Goal: Information Seeking & Learning: Learn about a topic

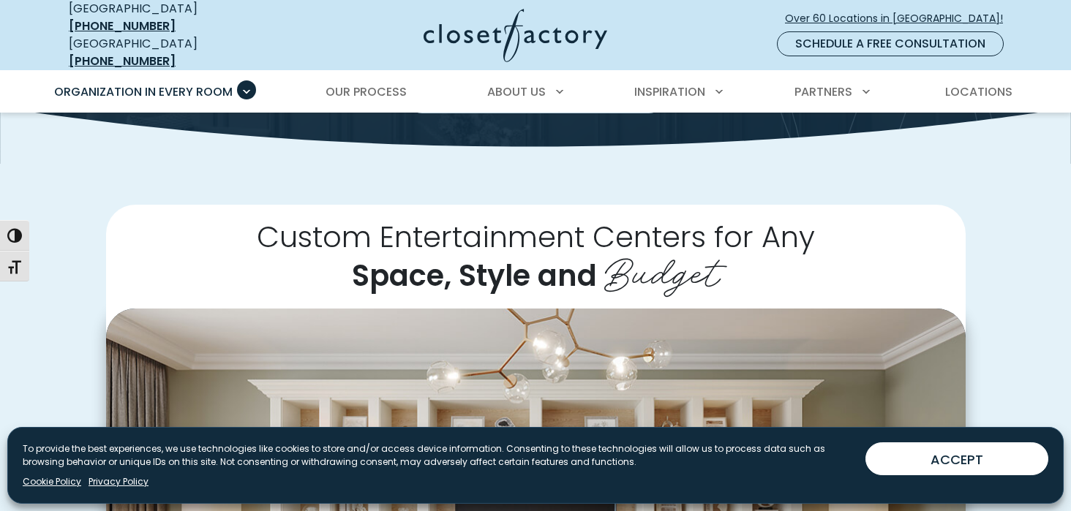
scroll to position [225, 0]
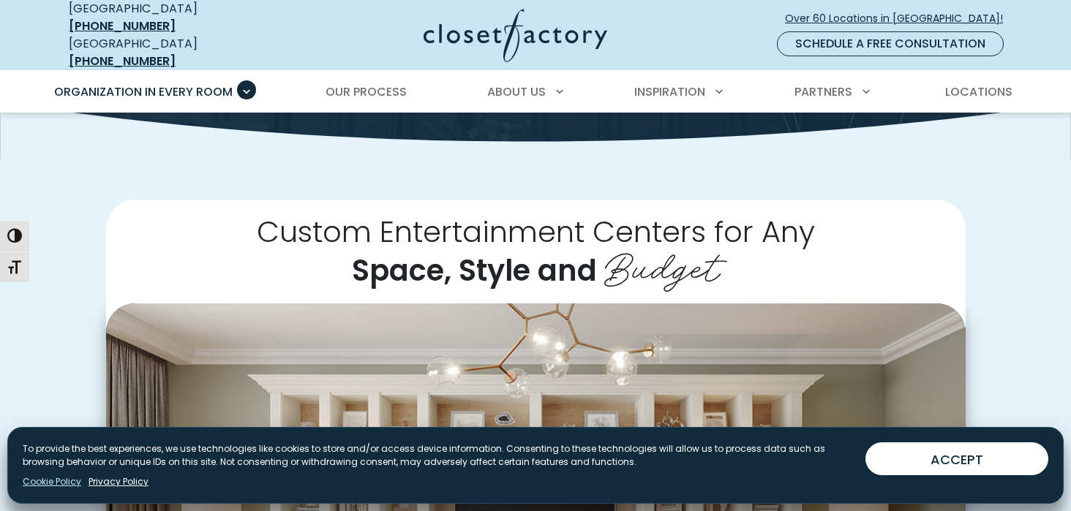
click at [67, 480] on link "Cookie Policy" at bounding box center [52, 481] width 59 height 13
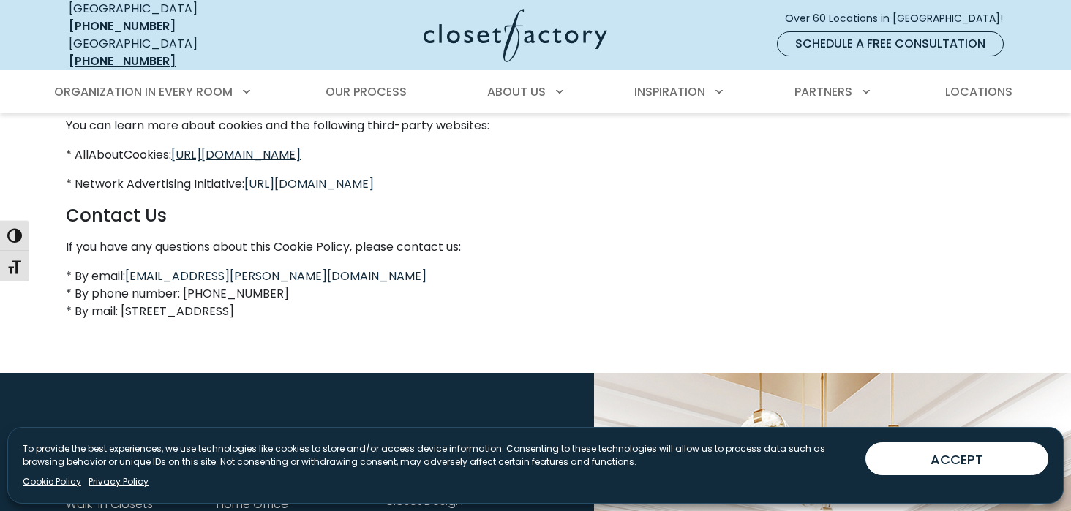
scroll to position [1264, 0]
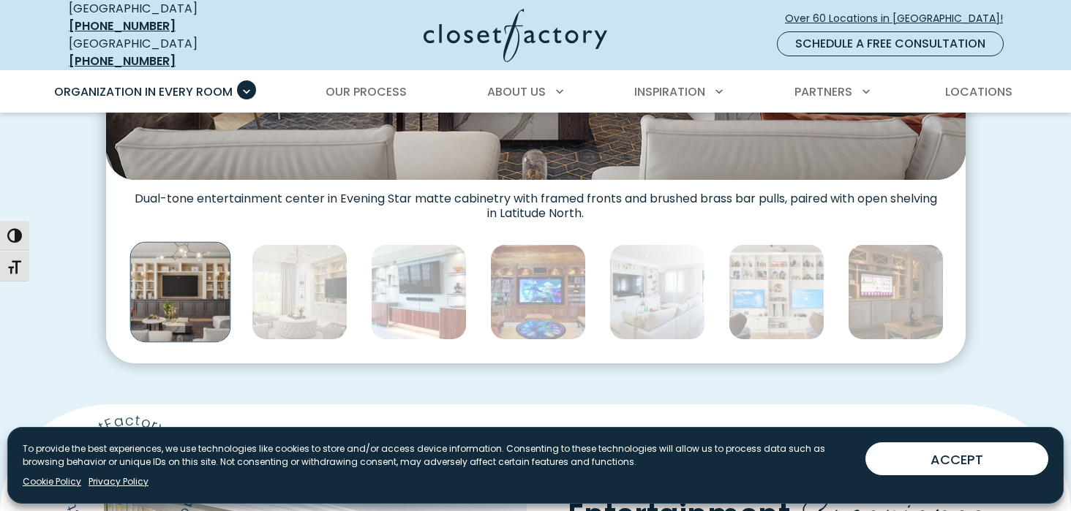
scroll to position [804, 0]
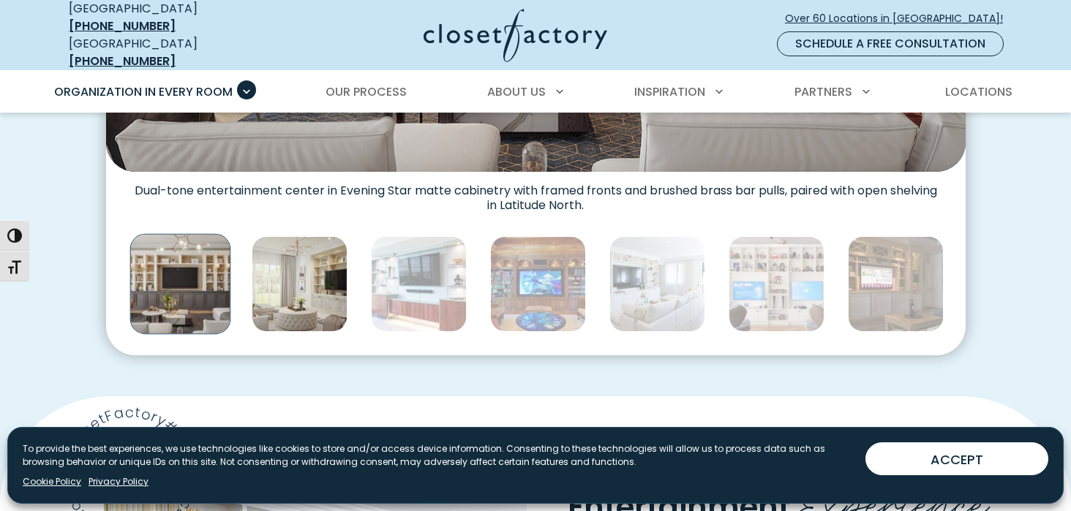
click at [284, 283] on img "Thumbnail Gallery" at bounding box center [300, 284] width 96 height 96
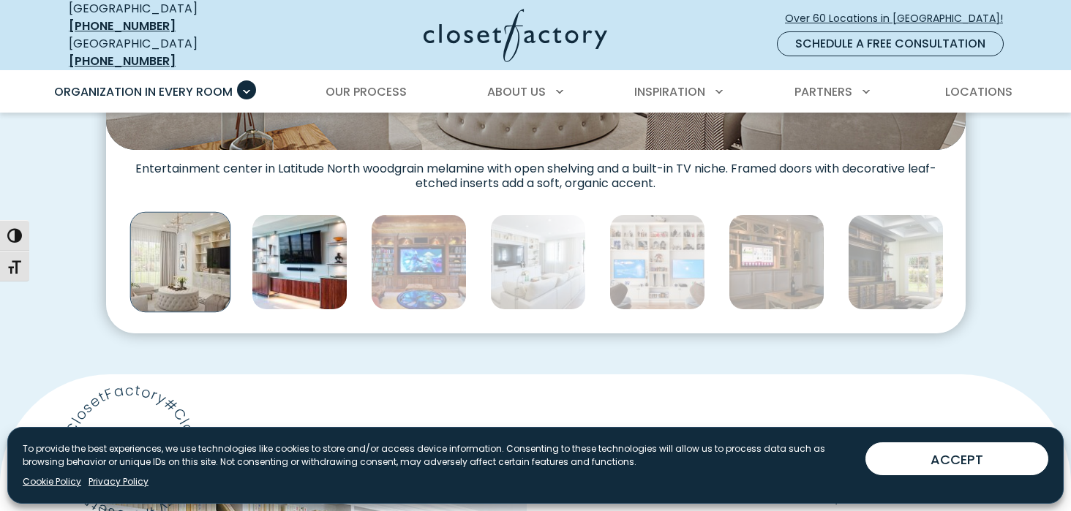
scroll to position [867, 0]
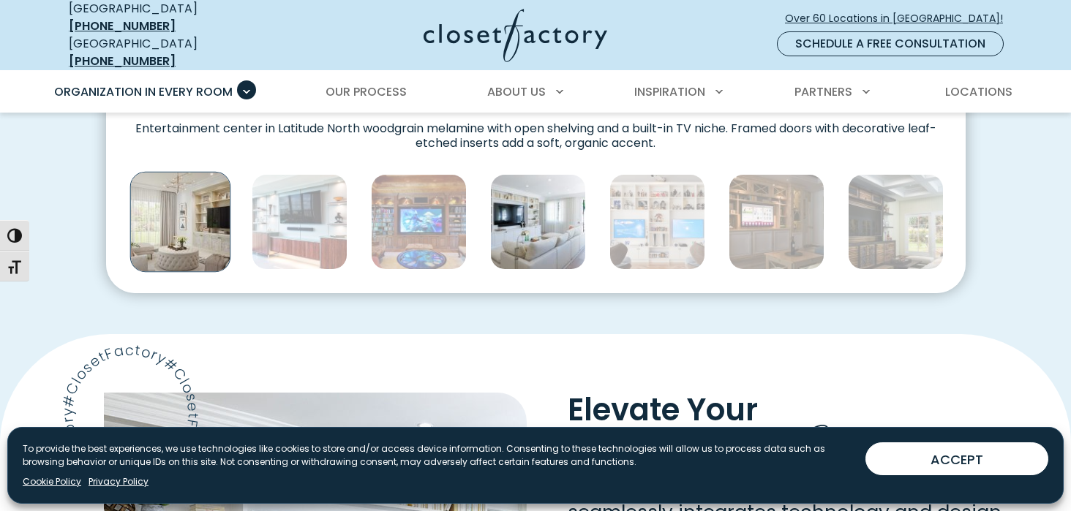
click at [544, 214] on img "Thumbnail Gallery" at bounding box center [538, 222] width 96 height 96
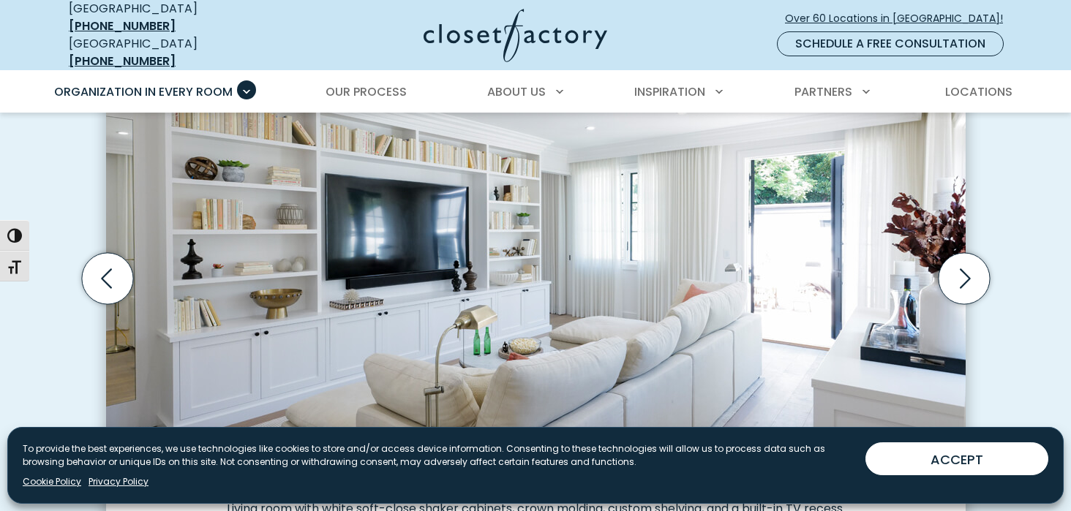
scroll to position [492, 0]
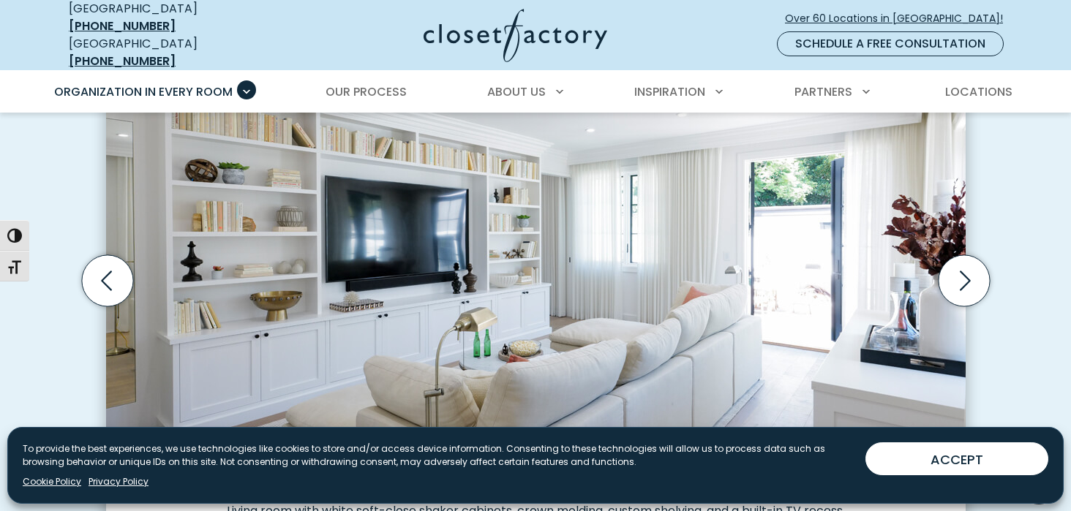
click at [549, 220] on img "Thumbnail Gallery" at bounding box center [535, 267] width 859 height 450
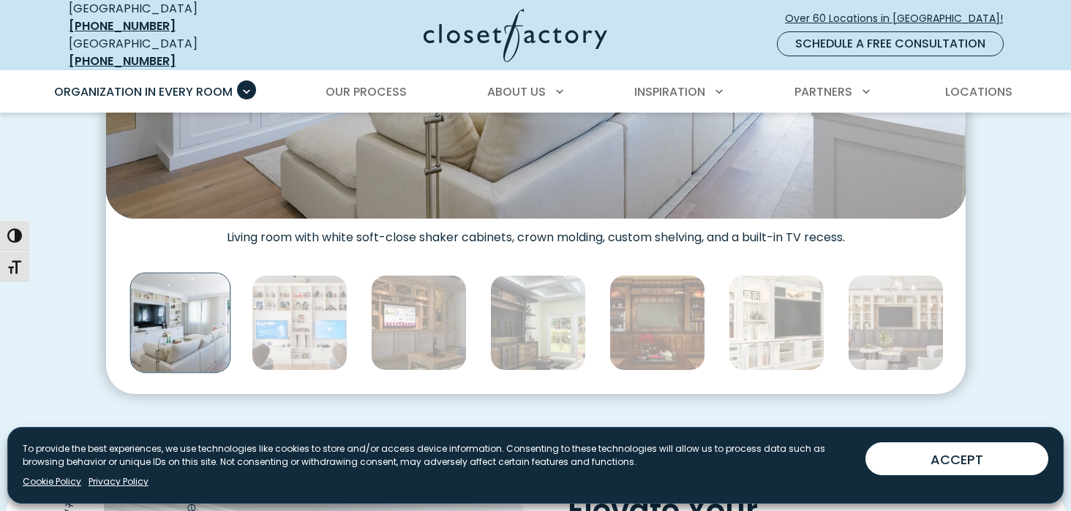
scroll to position [769, 0]
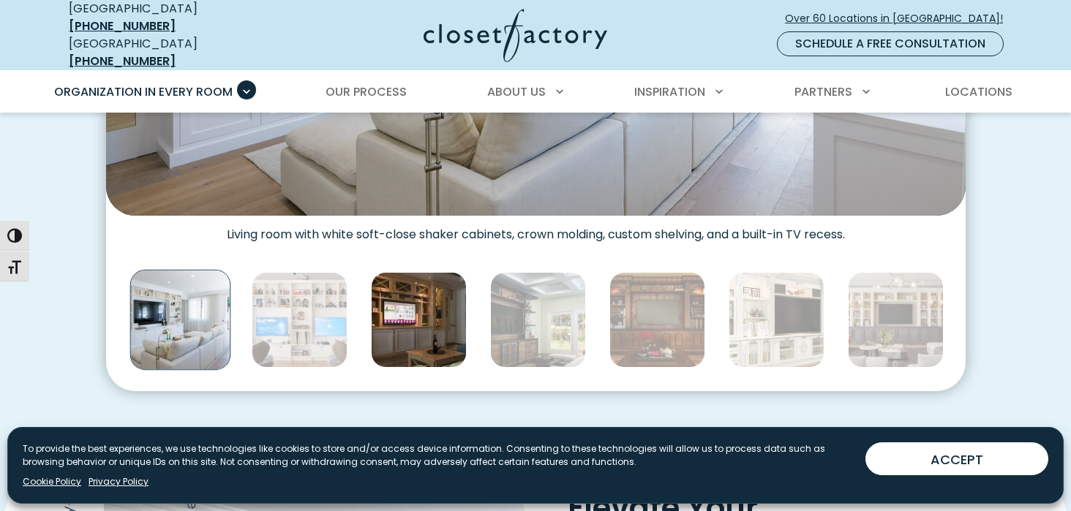
click at [449, 315] on img "Thumbnail Gallery" at bounding box center [419, 320] width 96 height 96
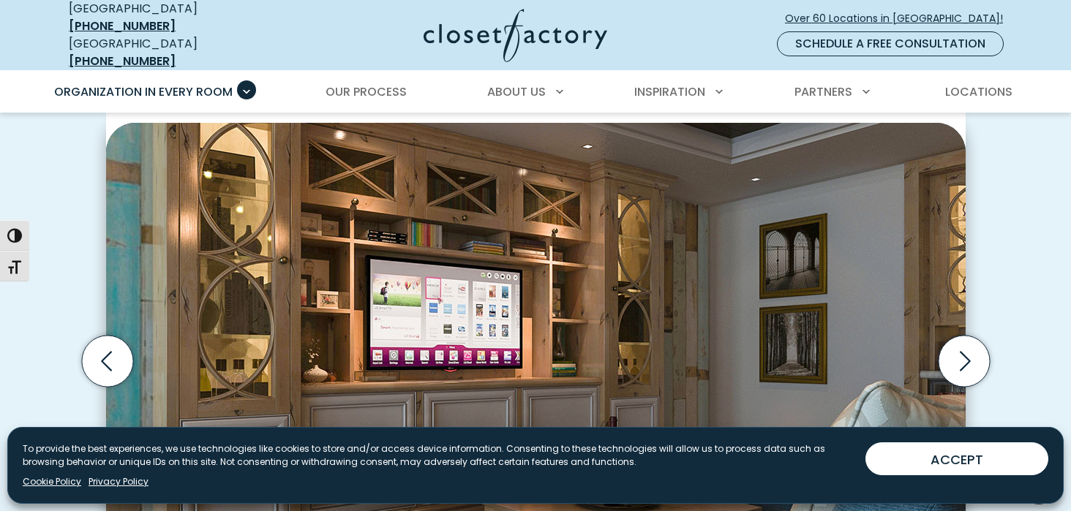
scroll to position [407, 0]
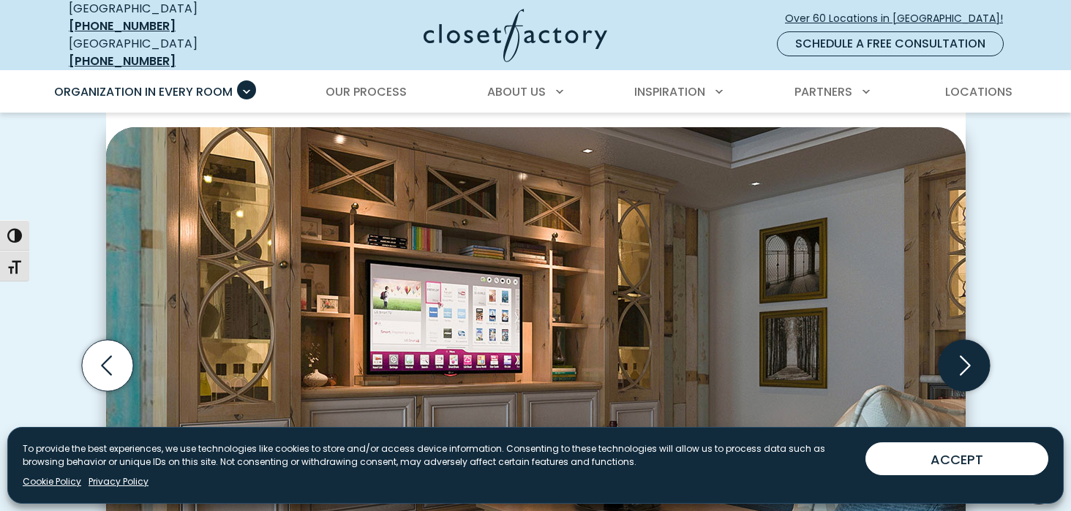
click at [962, 352] on icon "Next slide" at bounding box center [962, 365] width 51 height 51
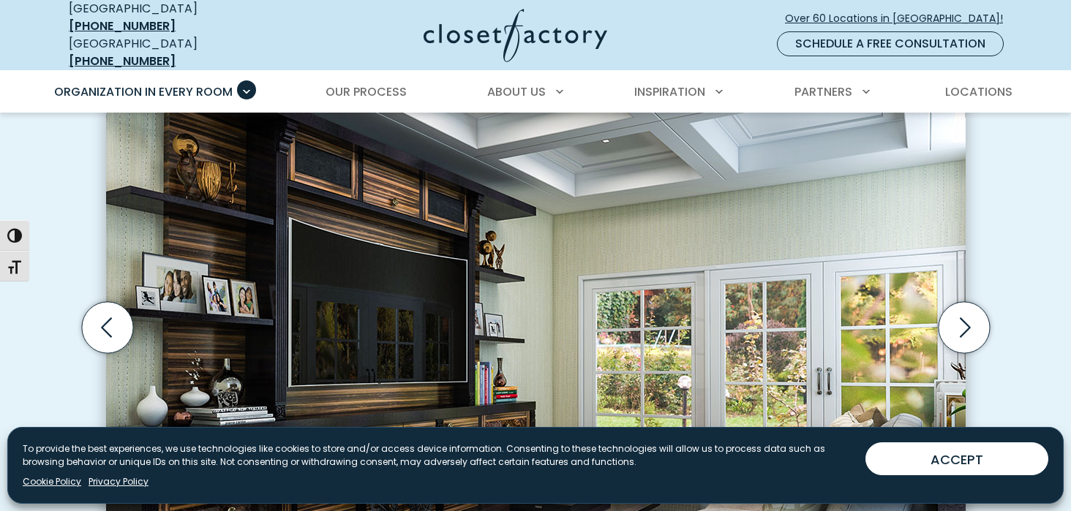
scroll to position [449, 0]
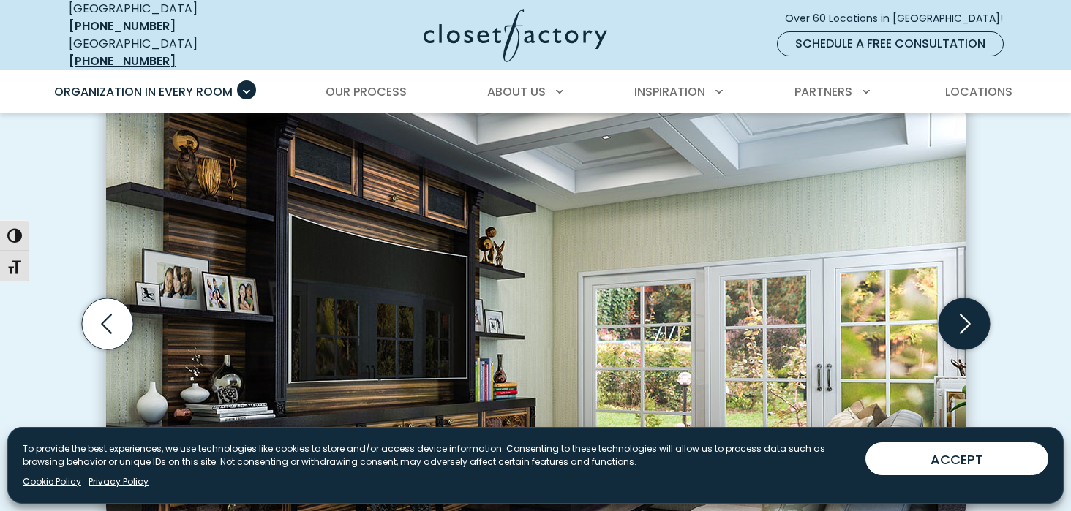
click at [964, 316] on icon "Next slide" at bounding box center [962, 323] width 51 height 51
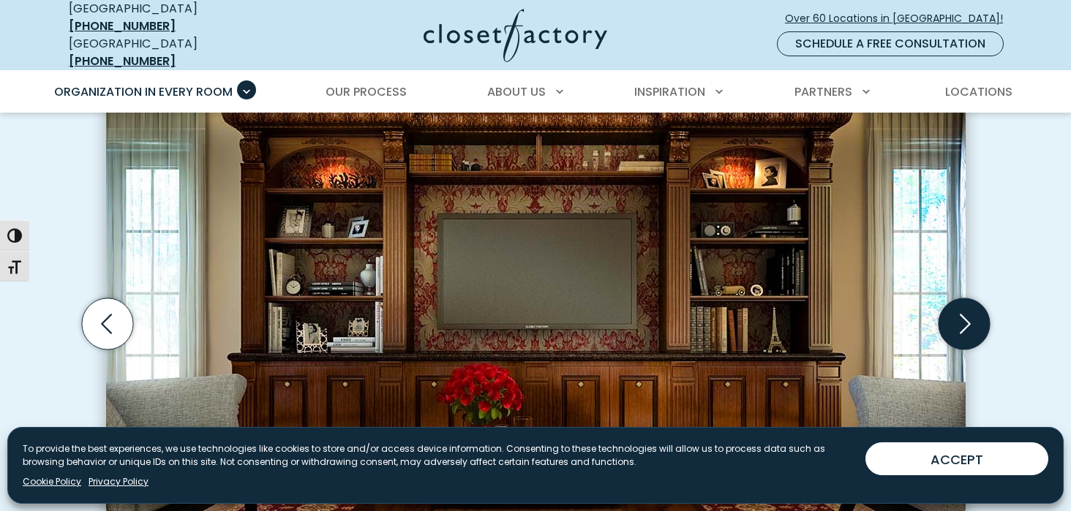
click at [964, 312] on icon "Next slide" at bounding box center [962, 323] width 51 height 51
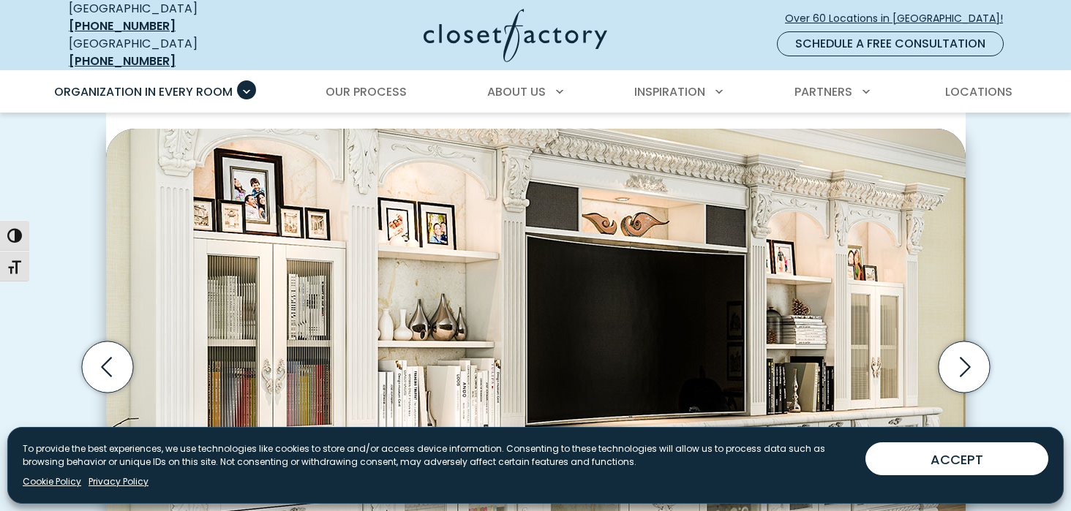
scroll to position [416, 0]
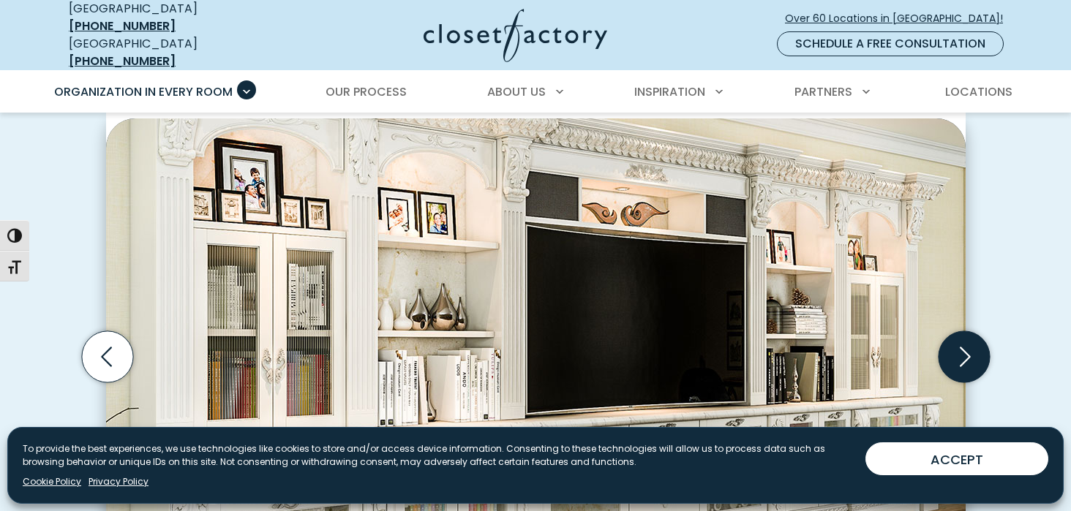
click at [968, 343] on icon "Next slide" at bounding box center [962, 356] width 51 height 51
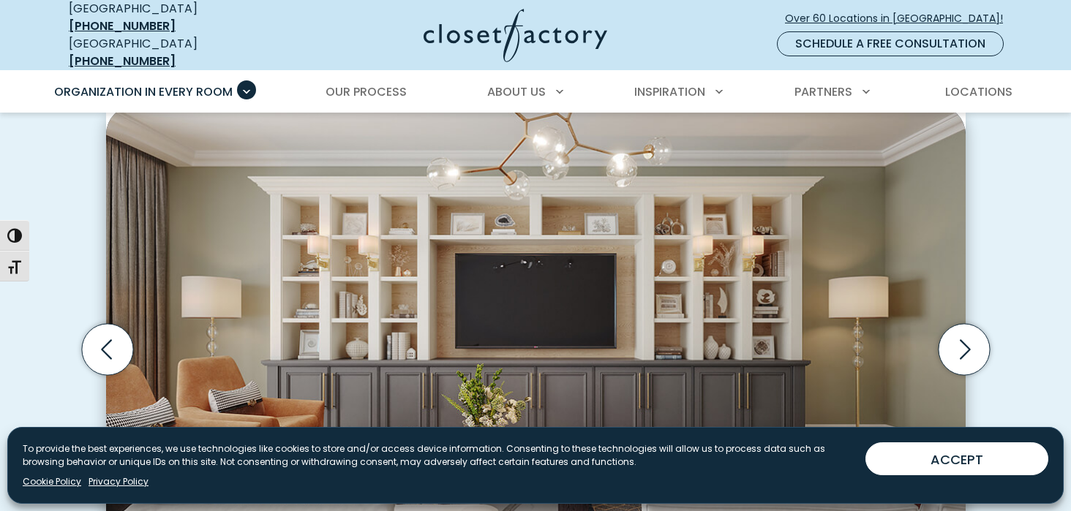
scroll to position [426, 0]
